Goal: Navigation & Orientation: Find specific page/section

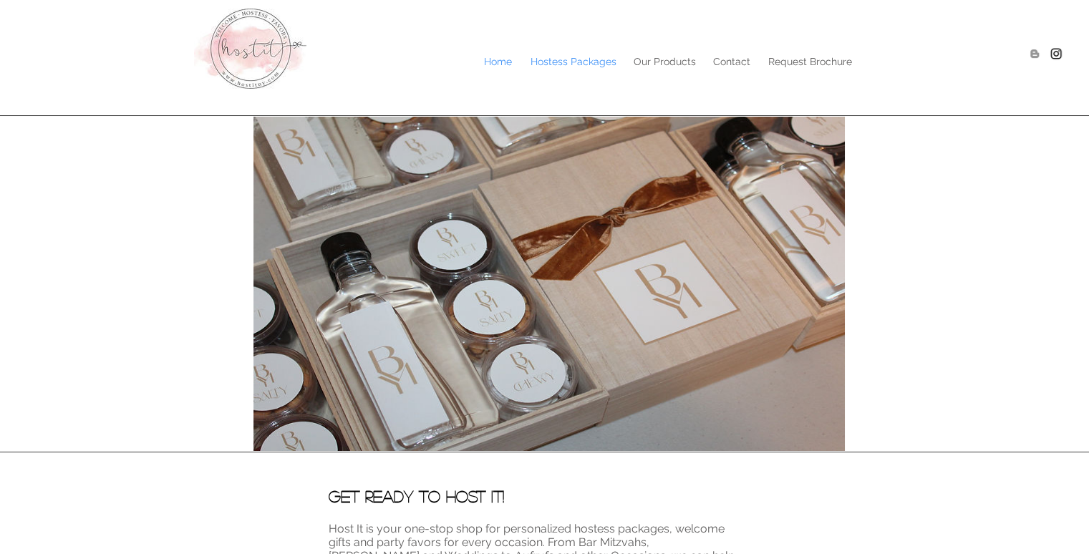
click at [564, 58] on p "Hostess Packages" at bounding box center [573, 61] width 100 height 21
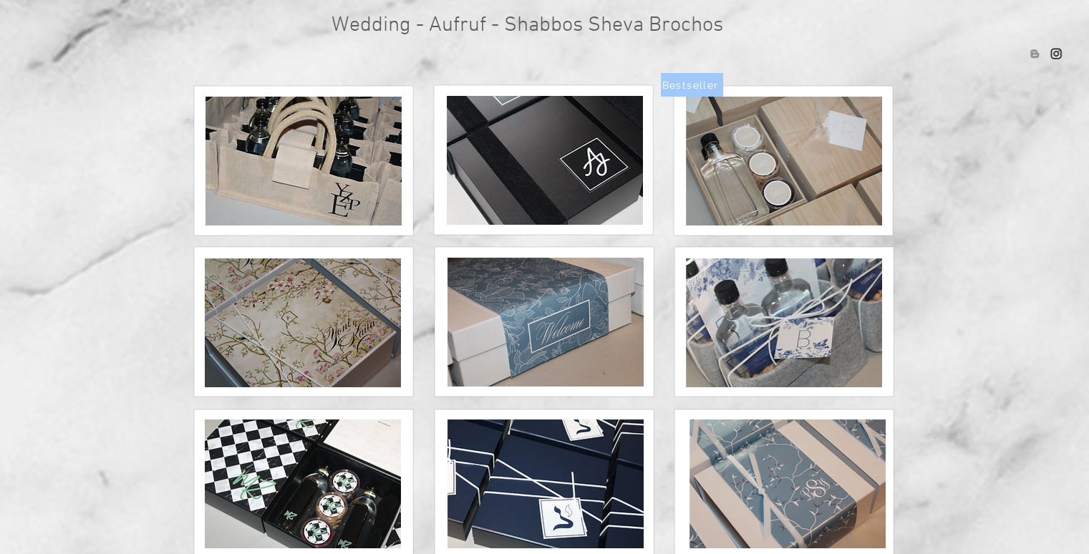
scroll to position [218, 0]
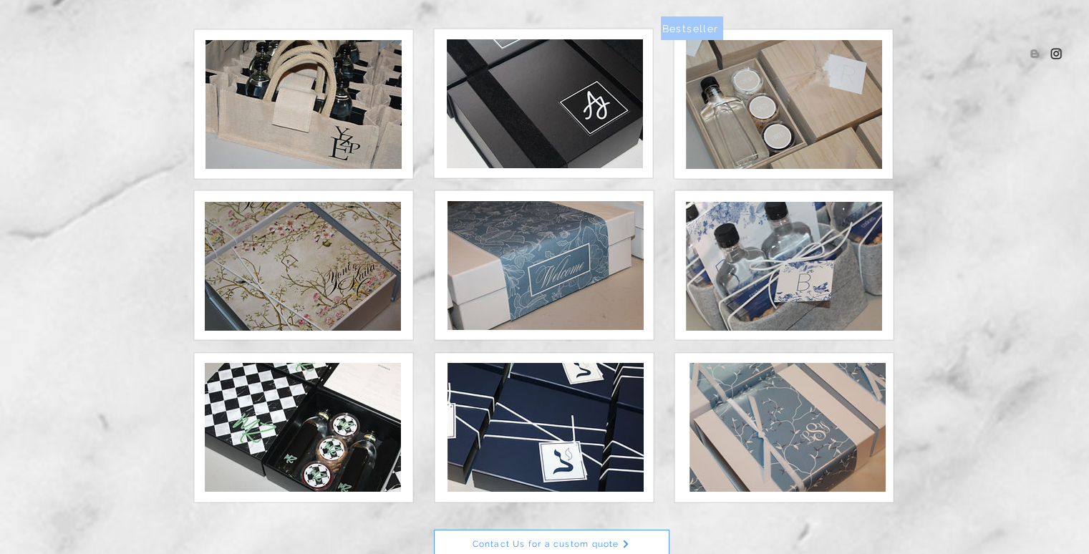
click at [755, 100] on img at bounding box center [784, 104] width 196 height 129
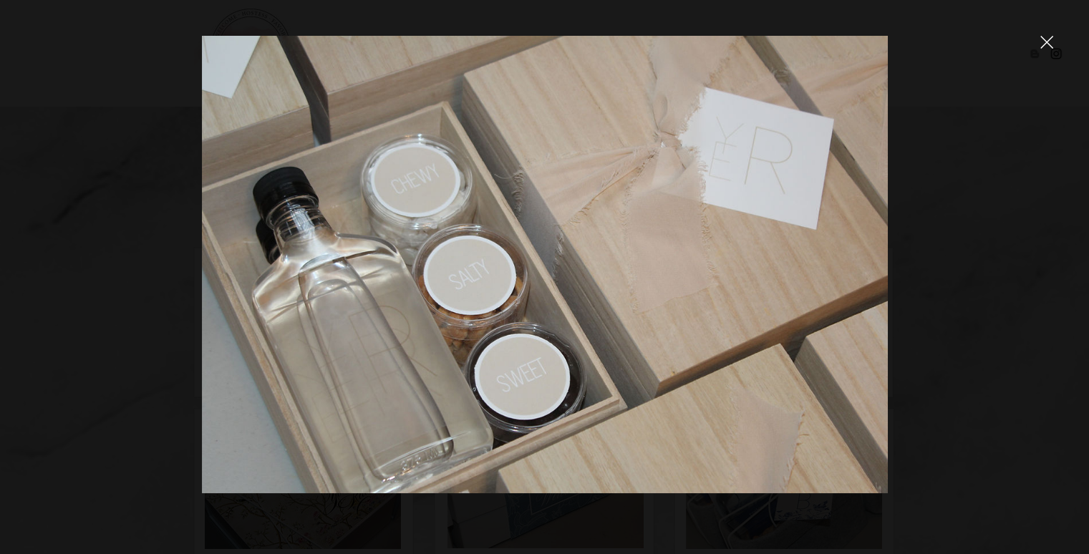
click at [1051, 42] on icon "close" at bounding box center [1046, 42] width 13 height 13
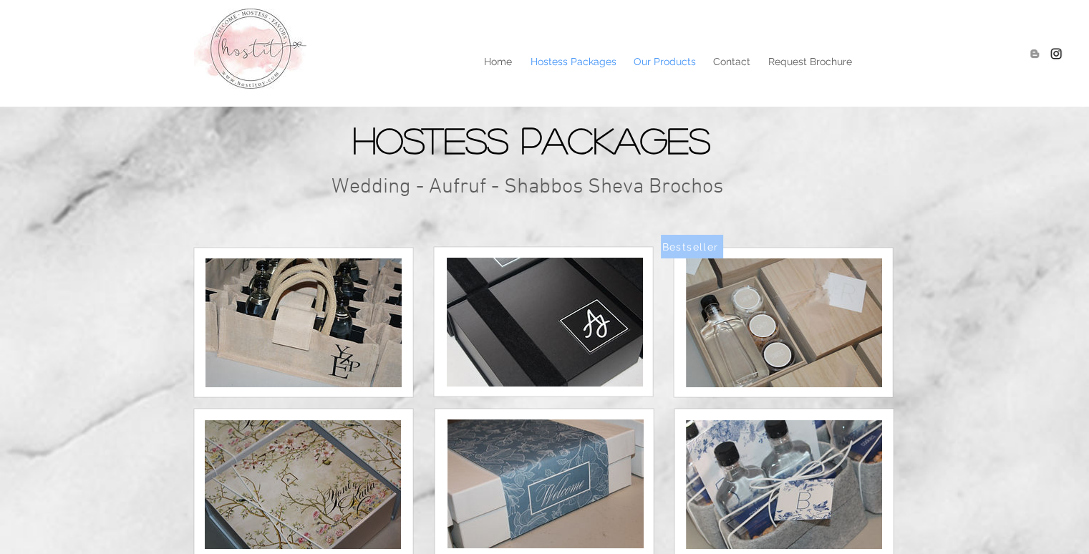
click at [661, 64] on p "Our Products" at bounding box center [665, 61] width 77 height 21
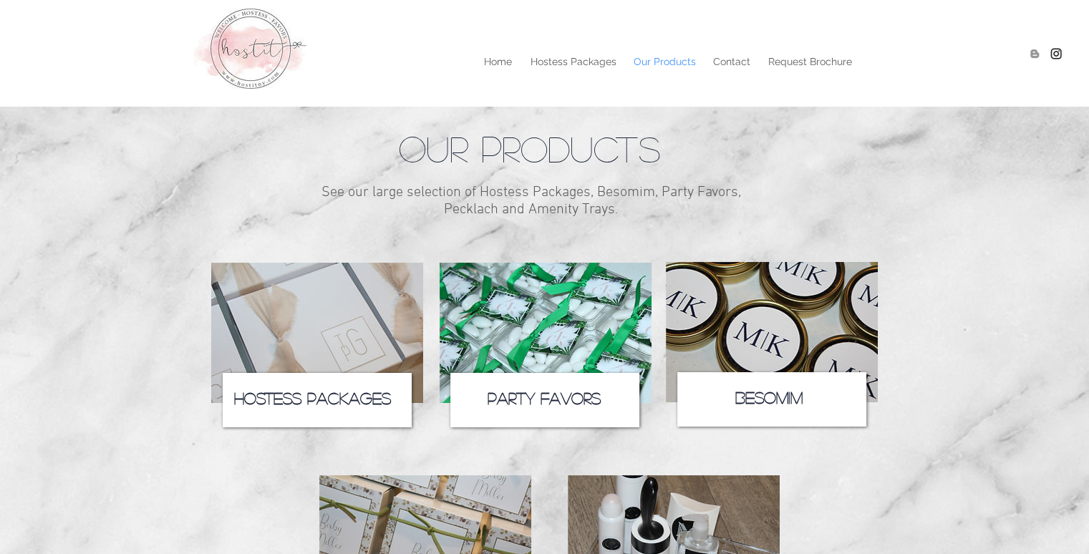
click at [304, 311] on img at bounding box center [317, 333] width 212 height 140
